Goal: Task Accomplishment & Management: Use online tool/utility

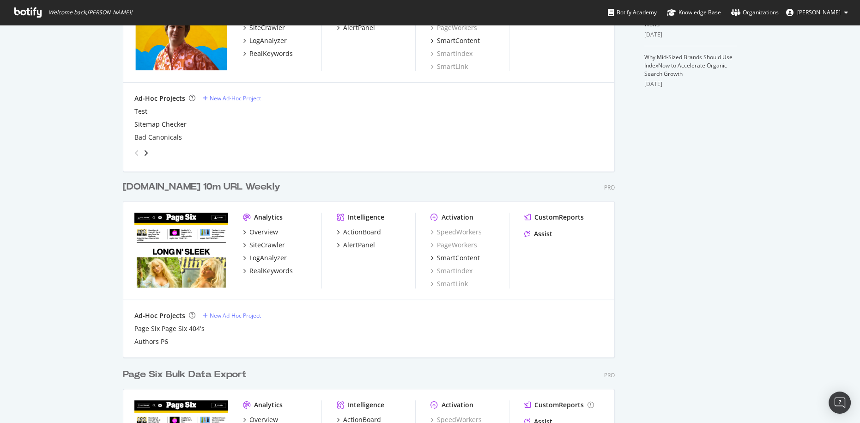
scroll to position [328, 0]
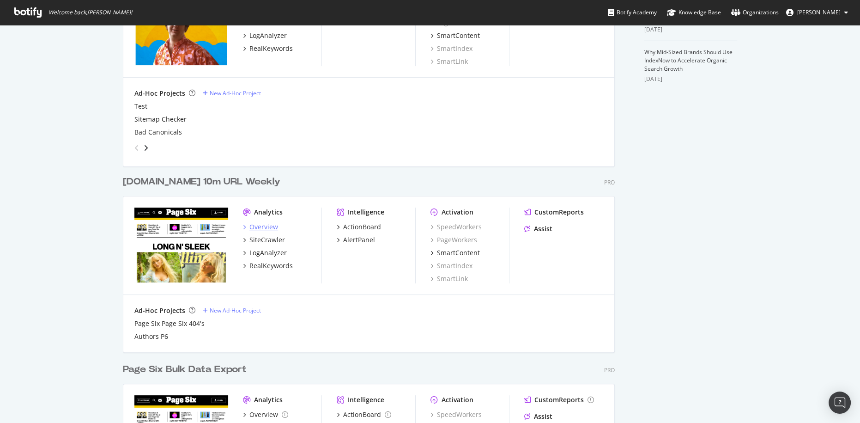
click at [266, 230] on div "Overview" at bounding box center [263, 226] width 29 height 9
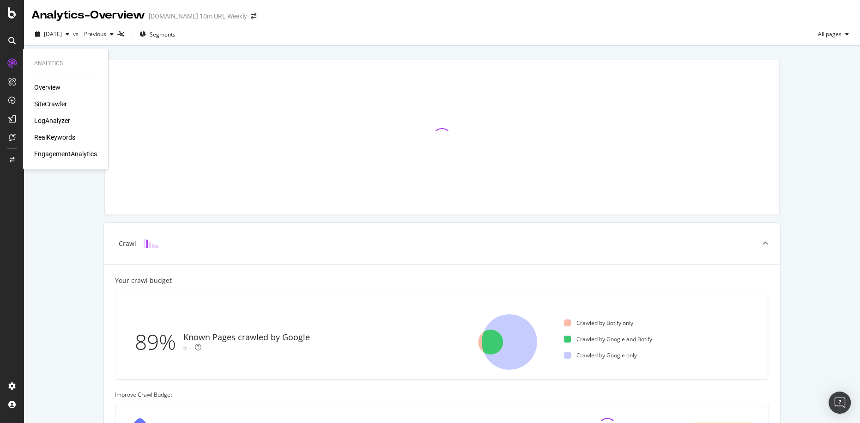
click at [55, 102] on div "SiteCrawler" at bounding box center [50, 103] width 33 height 9
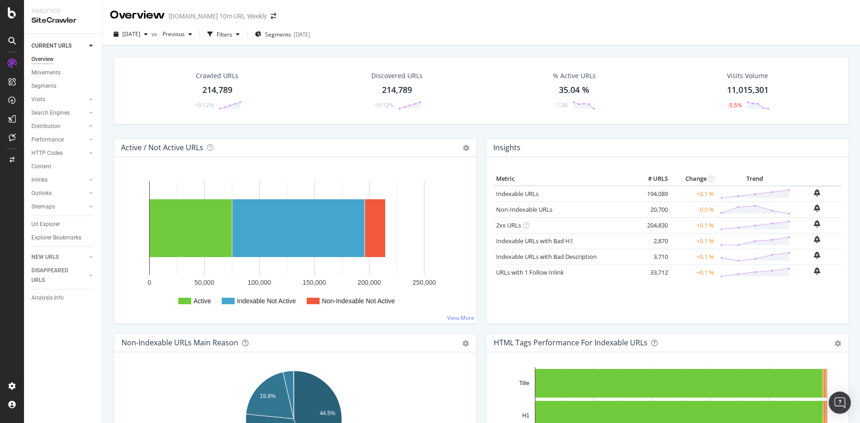
click at [232, 35] on div "Filters" at bounding box center [225, 34] width 16 height 8
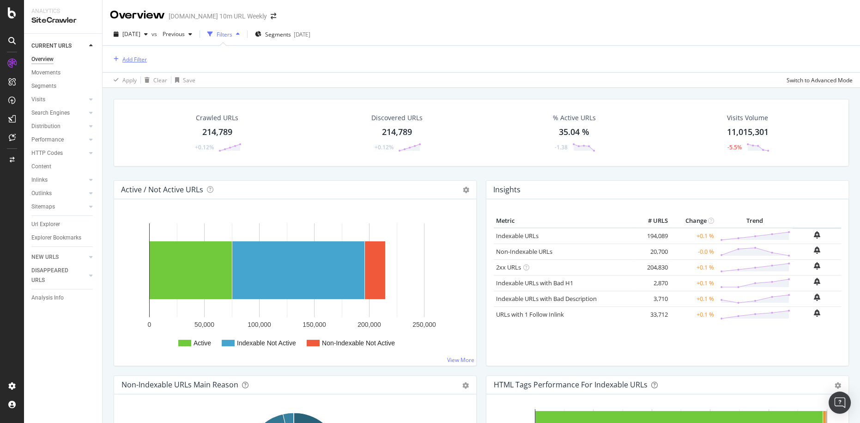
click at [134, 61] on div "Add Filter" at bounding box center [134, 59] width 24 height 8
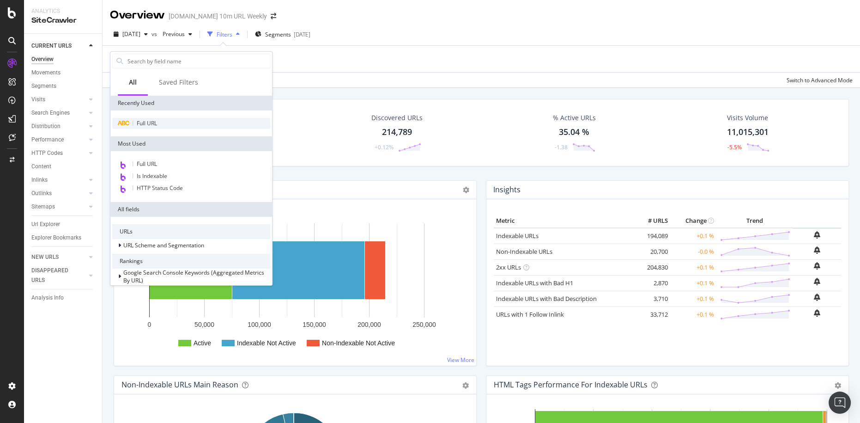
click at [170, 124] on div "Full URL" at bounding box center [191, 123] width 158 height 11
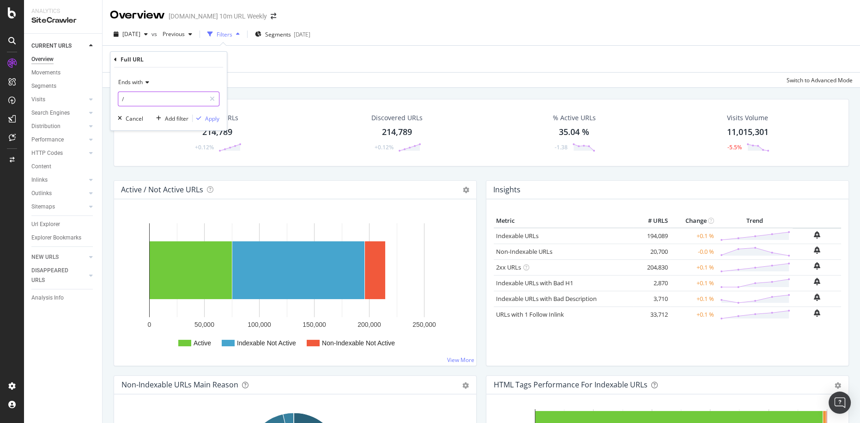
click at [170, 98] on input "/" at bounding box center [161, 98] width 87 height 15
click at [135, 75] on div "Ends with" at bounding box center [169, 82] width 102 height 15
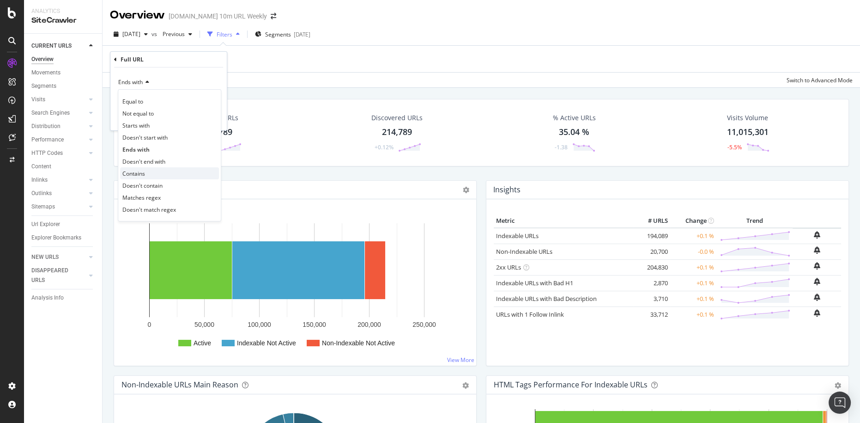
click at [148, 172] on div "Contains" at bounding box center [169, 173] width 99 height 12
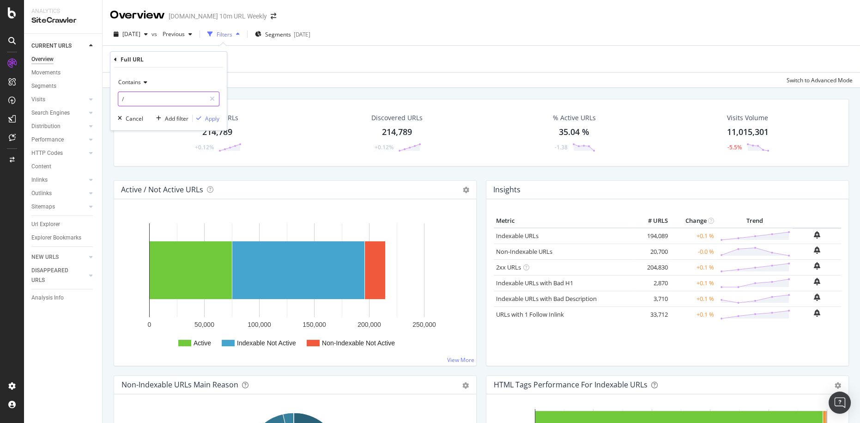
click at [147, 98] on input "/" at bounding box center [161, 98] width 87 height 15
paste input "[URL][DOMAIN_NAME]"
type input "[URL][DOMAIN_NAME]"
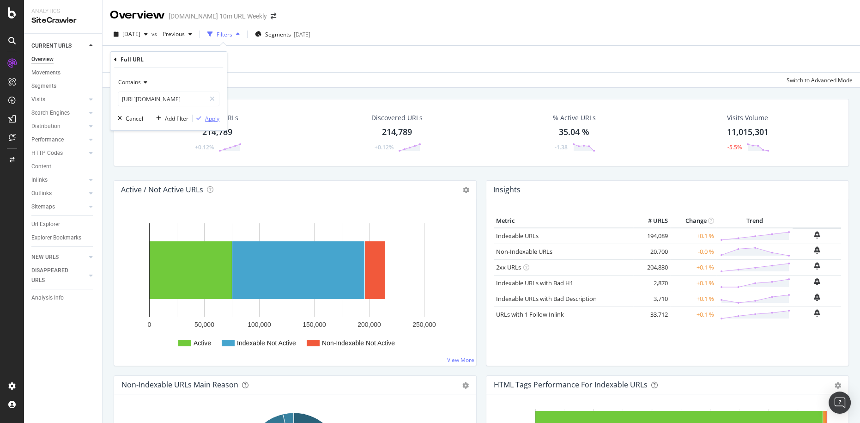
drag, startPoint x: 219, startPoint y: 121, endPoint x: 179, endPoint y: 106, distance: 42.7
click at [179, 106] on div "Contains [URL][DOMAIN_NAME] Cancel Add filter Apply" at bounding box center [168, 98] width 116 height 63
click at [218, 122] on div "Apply" at bounding box center [212, 118] width 14 height 8
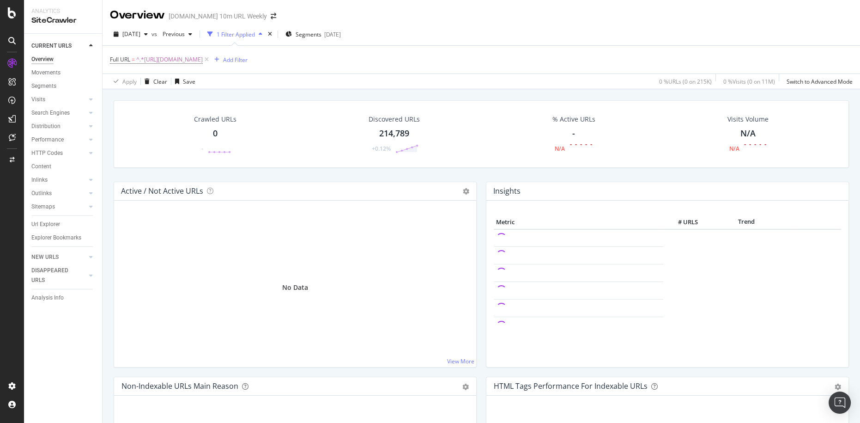
click at [526, 38] on div "[DATE] vs Previous 1 Filter Applied Segments [DATE]" at bounding box center [482, 36] width 758 height 18
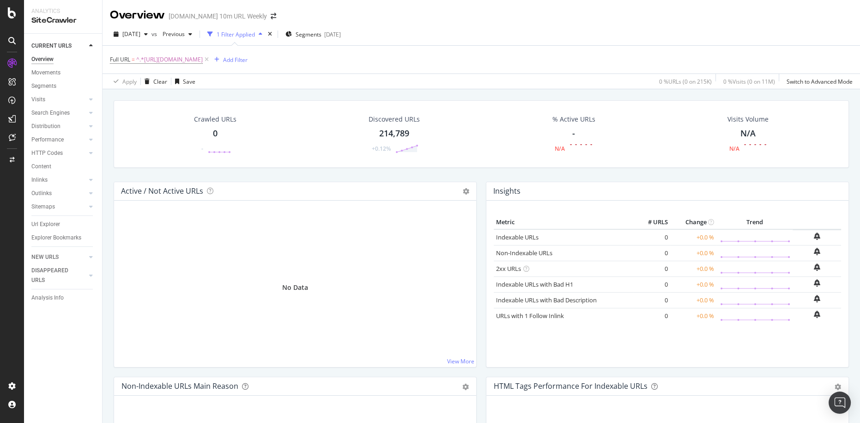
click at [587, 47] on div "Full URL = ^.*[URL][DOMAIN_NAME] Add Filter" at bounding box center [481, 60] width 743 height 28
click at [513, 70] on div "Full URL = ^.*[URL][DOMAIN_NAME] Add Filter" at bounding box center [481, 60] width 743 height 28
click at [535, 71] on div "Full URL = ^.*[URL][DOMAIN_NAME] Add Filter" at bounding box center [481, 60] width 743 height 28
